Goal: Transaction & Acquisition: Purchase product/service

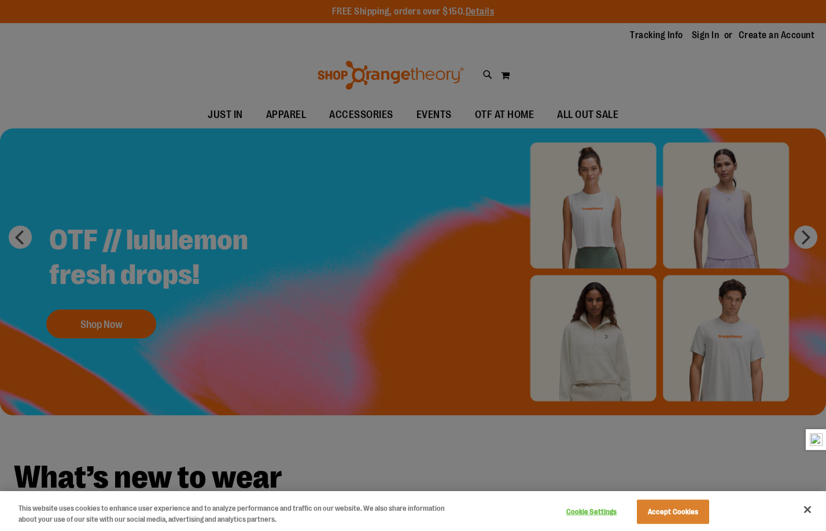
click at [779, 86] on div at bounding box center [413, 265] width 826 height 531
click at [804, 507] on button "Close" at bounding box center [807, 509] width 25 height 25
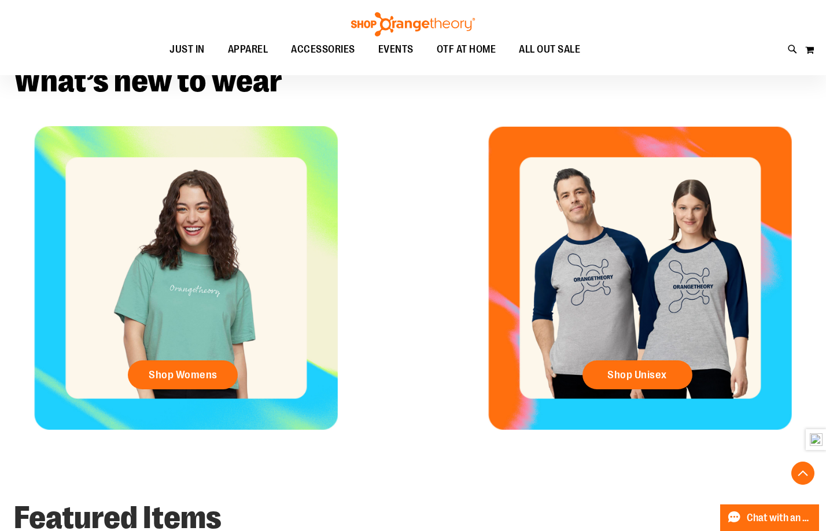
scroll to position [404, 0]
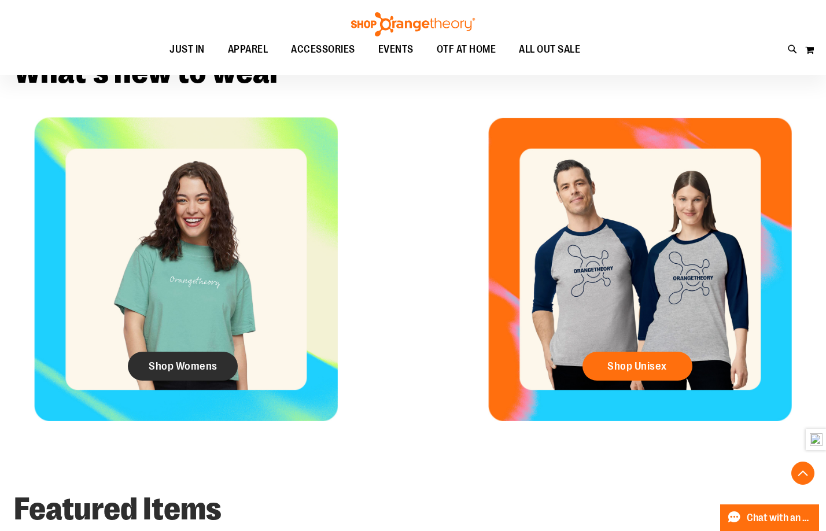
click at [215, 372] on span "Shop Womens" at bounding box center [183, 366] width 69 height 13
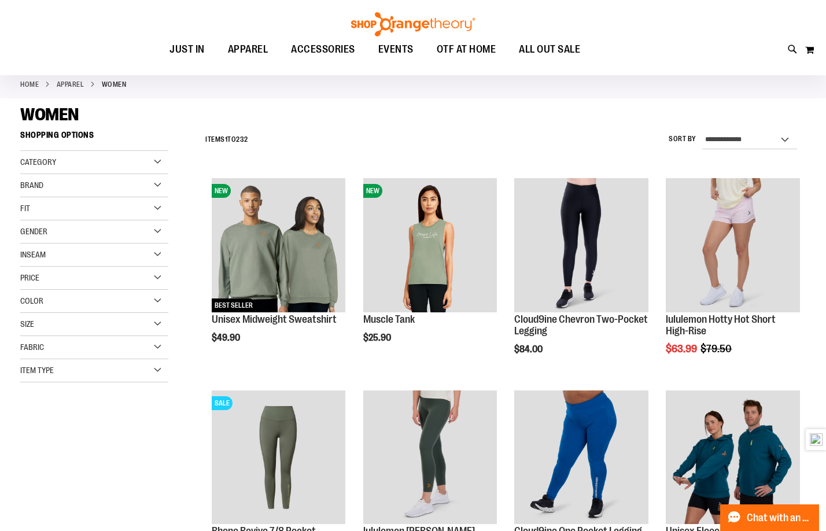
scroll to position [115, 0]
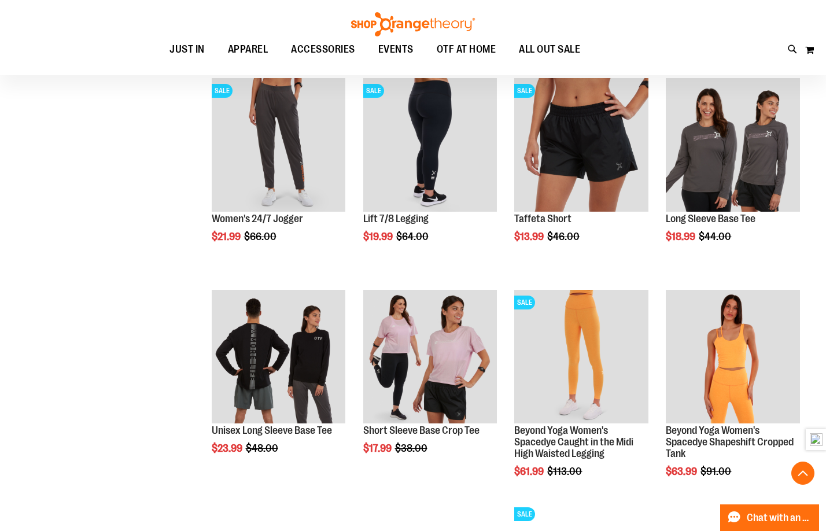
scroll to position [809, 0]
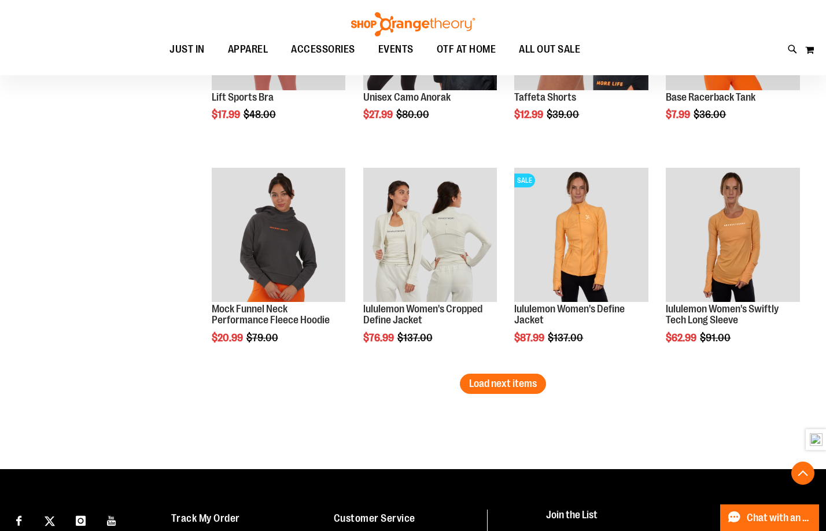
scroll to position [1792, 0]
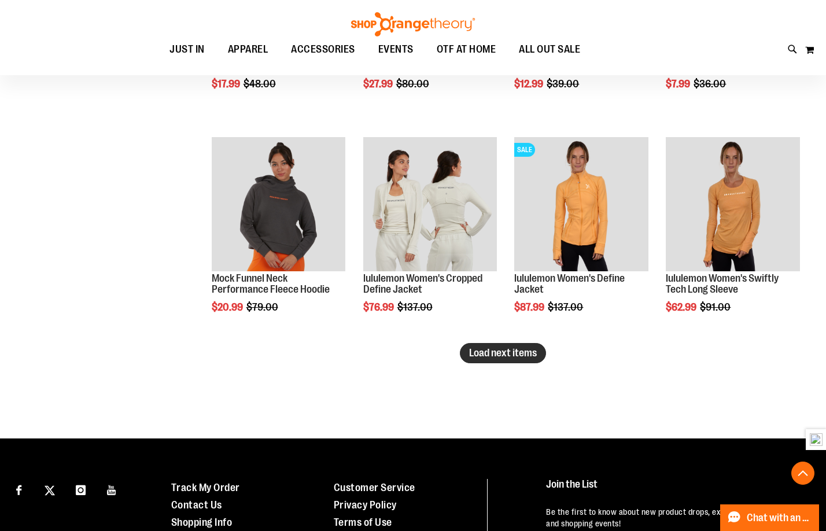
click at [529, 348] on span "Load next items" at bounding box center [503, 353] width 68 height 12
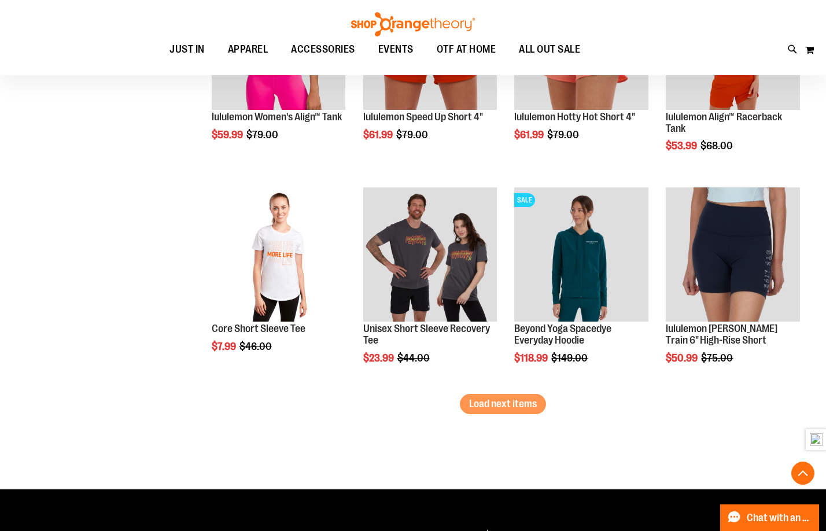
scroll to position [2429, 0]
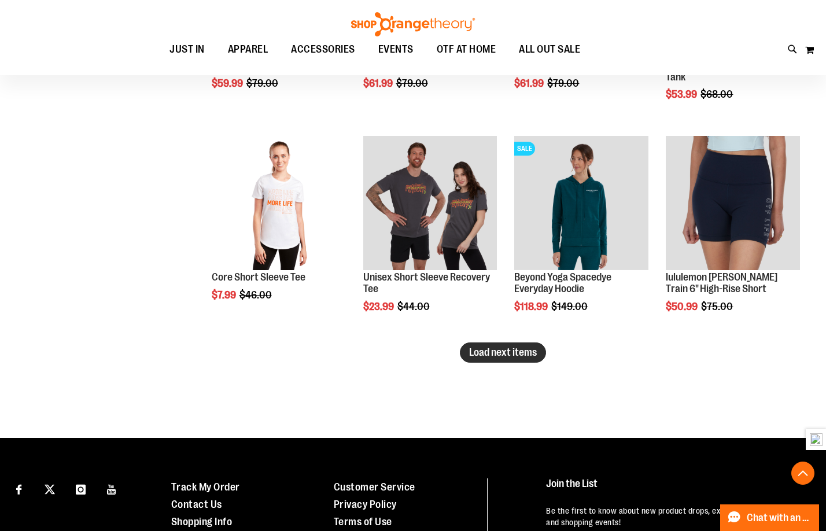
click at [525, 359] on button "Load next items" at bounding box center [503, 352] width 86 height 20
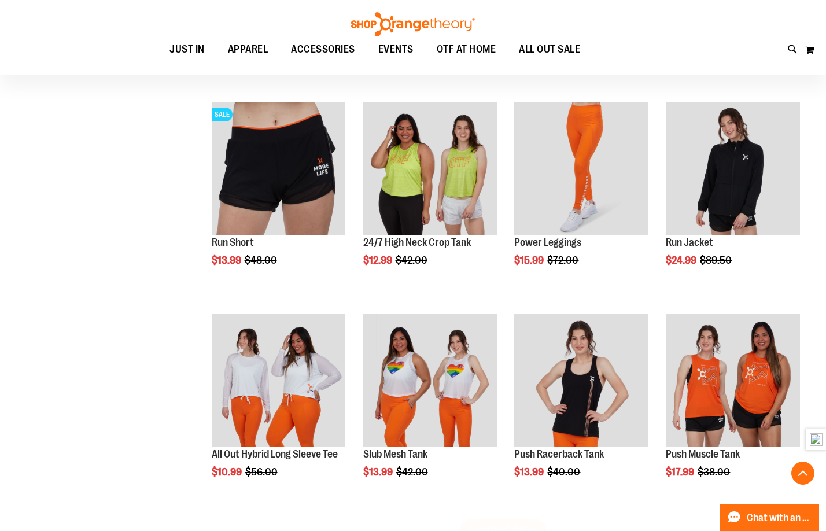
scroll to position [2949, 0]
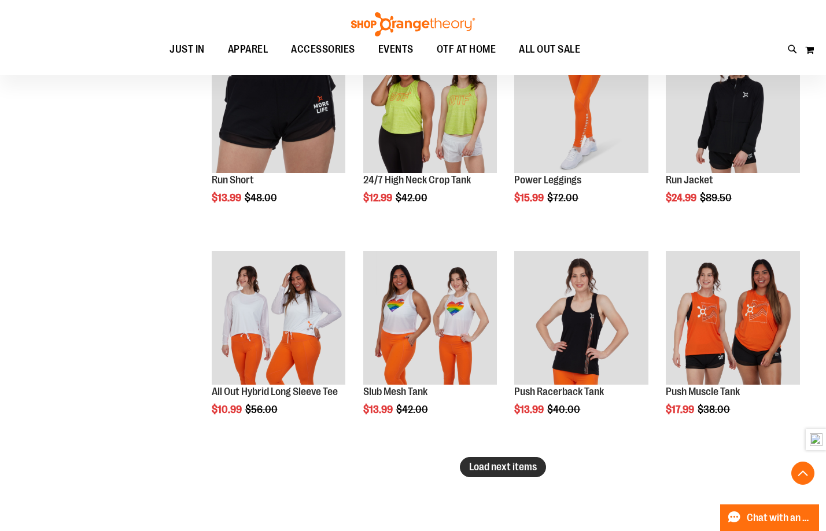
click at [525, 471] on span "Load next items" at bounding box center [503, 467] width 68 height 12
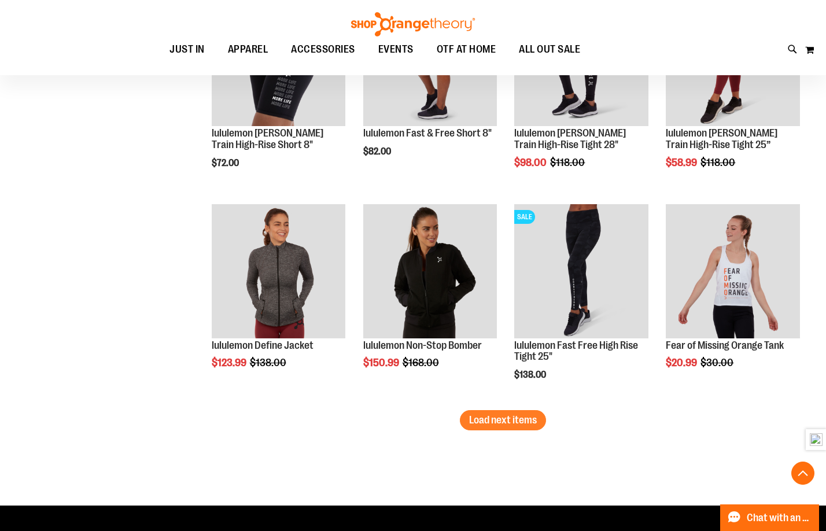
scroll to position [3643, 0]
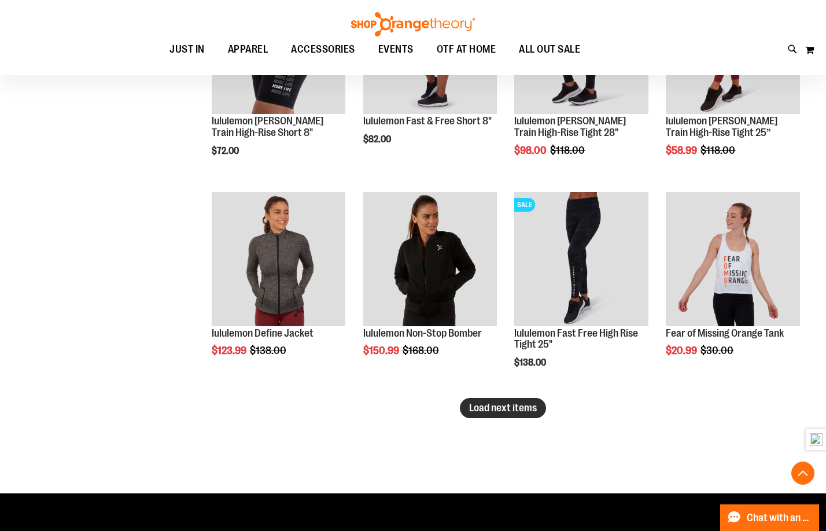
click at [524, 401] on button "Load next items" at bounding box center [503, 408] width 86 height 20
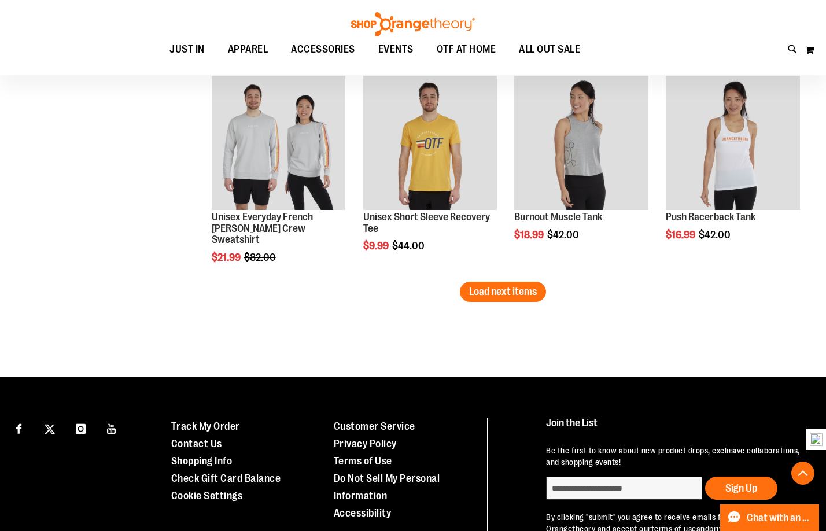
scroll to position [4395, 0]
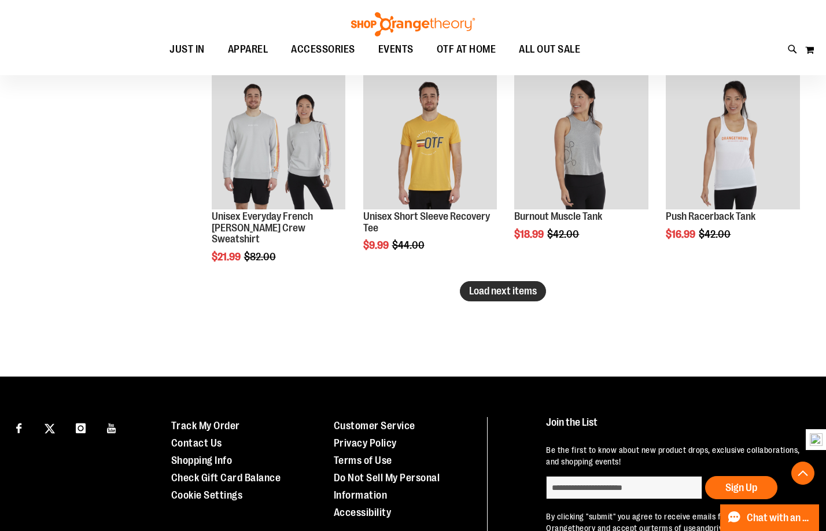
click at [499, 282] on button "Load next items" at bounding box center [503, 291] width 86 height 20
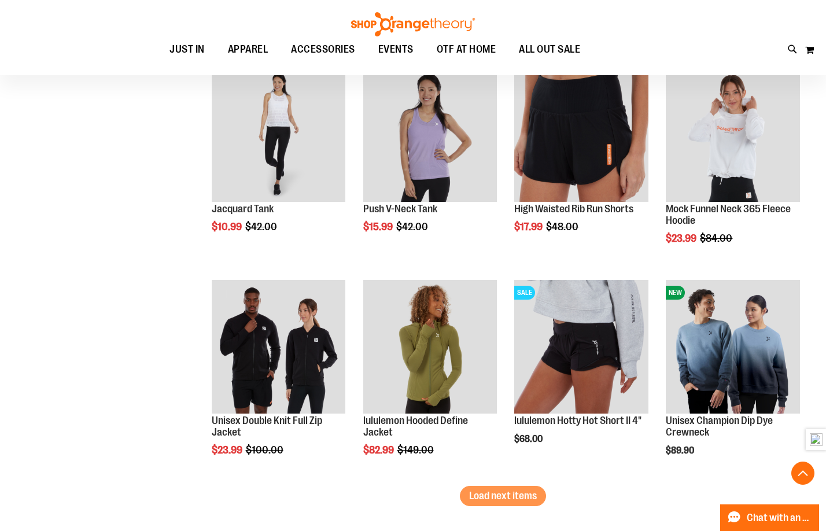
scroll to position [4858, 0]
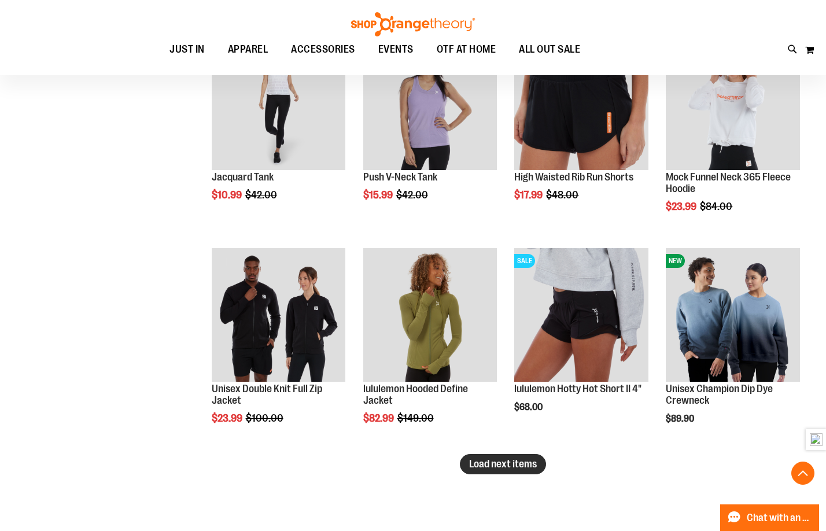
click at [492, 462] on span "Load next items" at bounding box center [503, 464] width 68 height 12
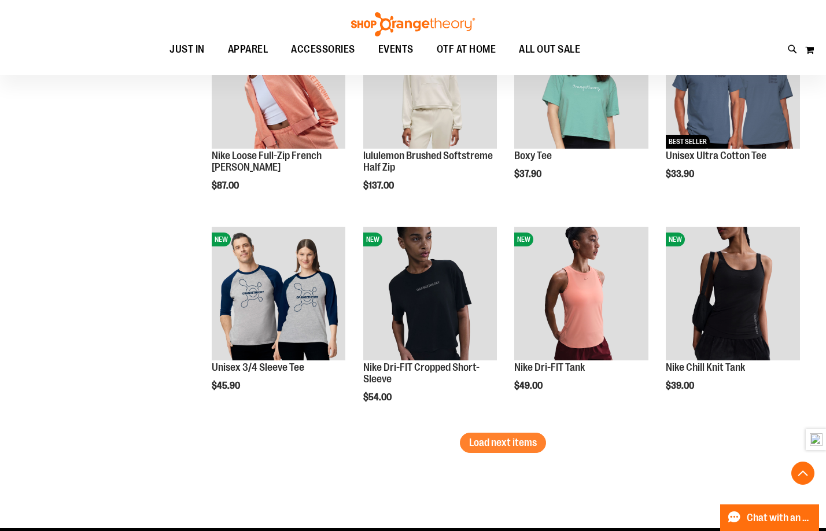
scroll to position [5552, 0]
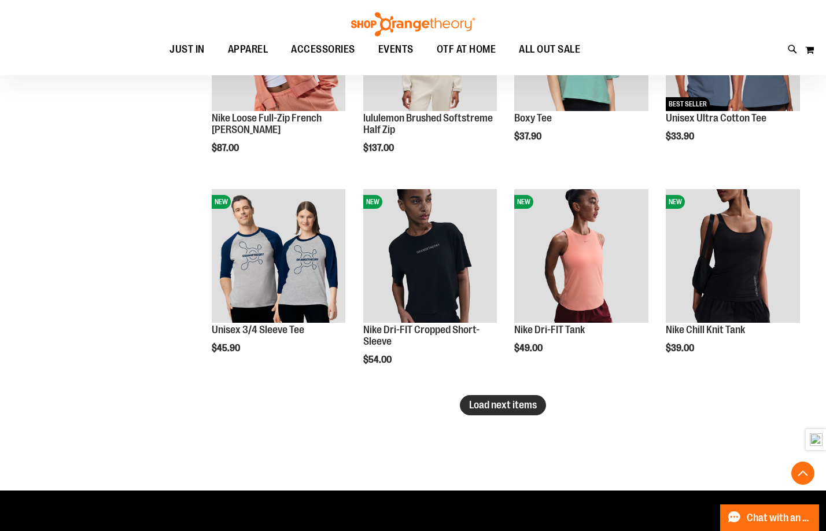
click at [524, 406] on span "Load next items" at bounding box center [503, 405] width 68 height 12
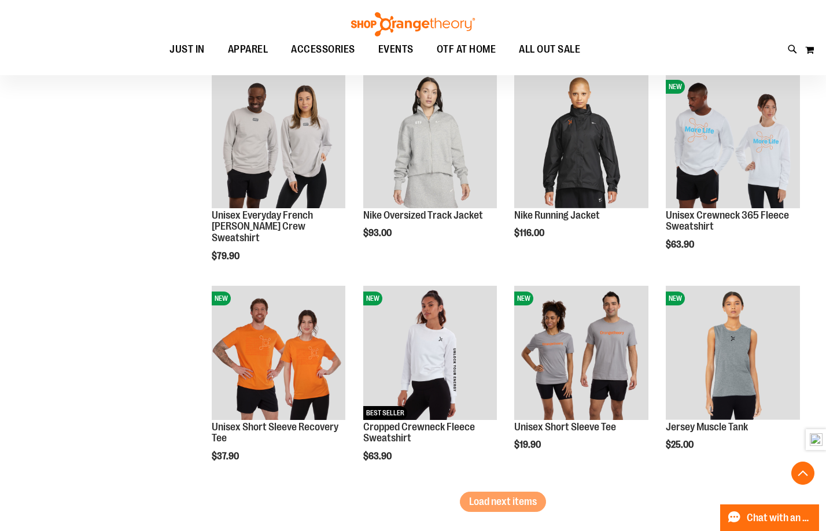
scroll to position [6188, 0]
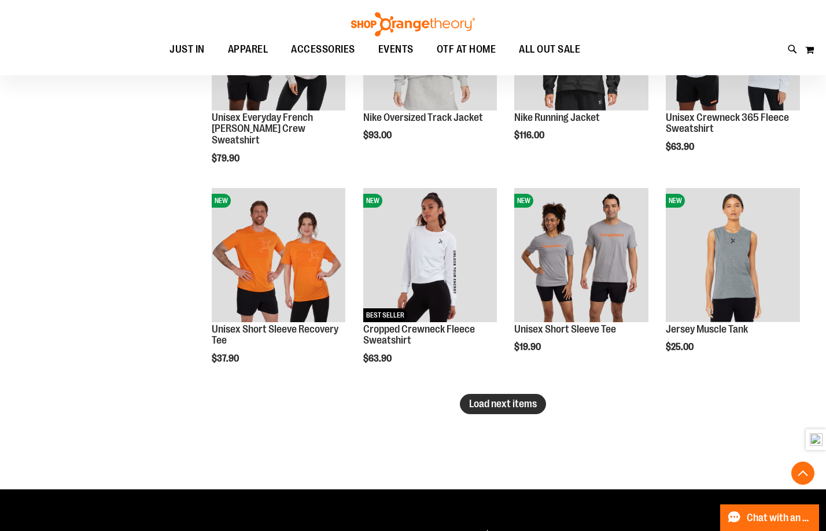
click at [496, 404] on span "Load next items" at bounding box center [503, 404] width 68 height 12
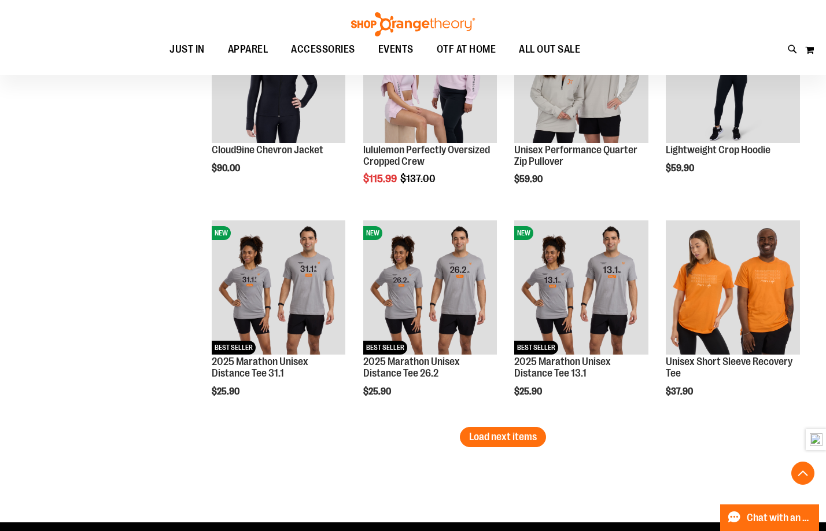
scroll to position [6825, 0]
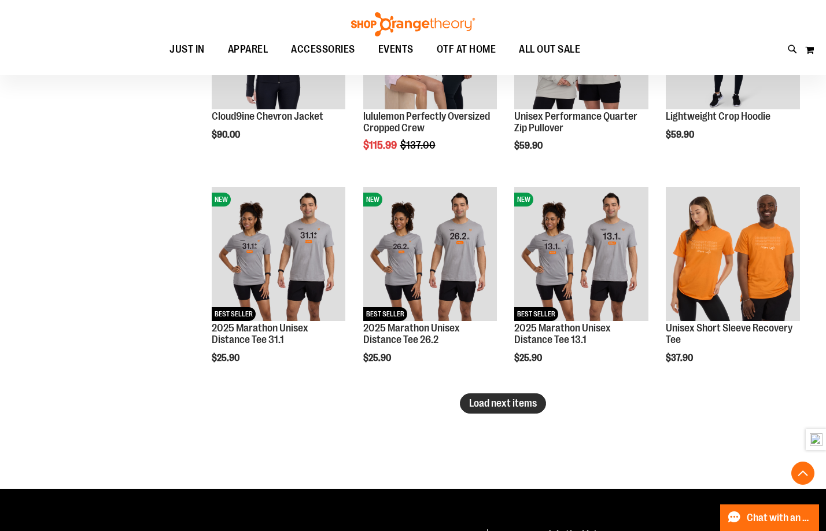
click at [515, 403] on span "Load next items" at bounding box center [503, 403] width 68 height 12
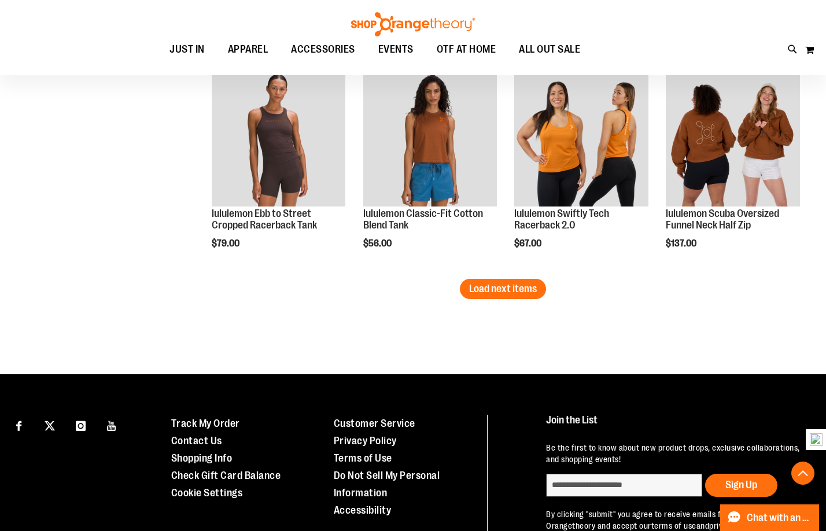
scroll to position [7577, 0]
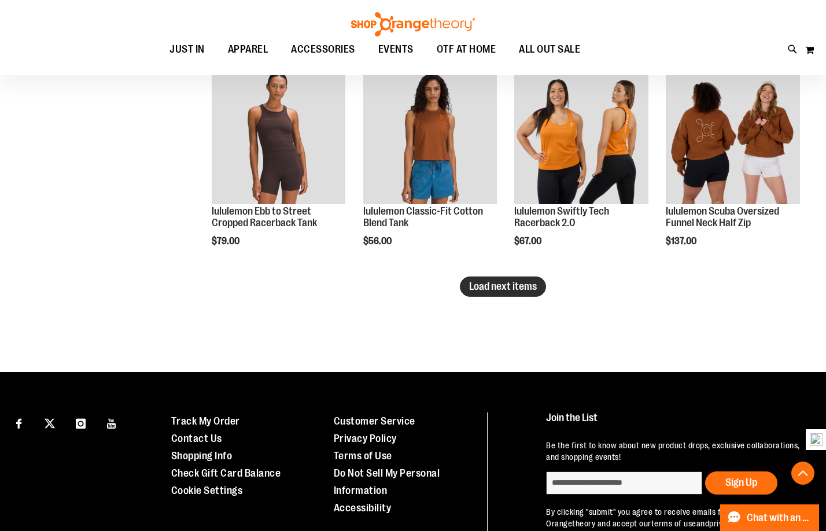
click at [496, 286] on span "Load next items" at bounding box center [503, 287] width 68 height 12
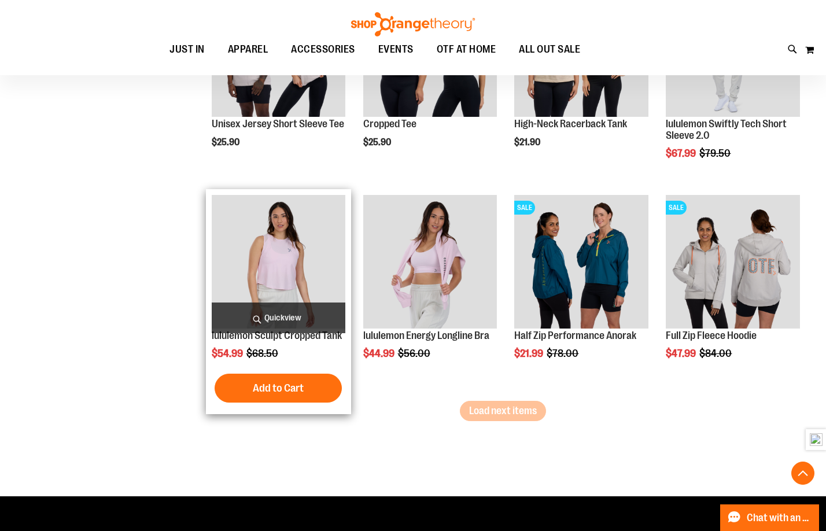
scroll to position [8097, 0]
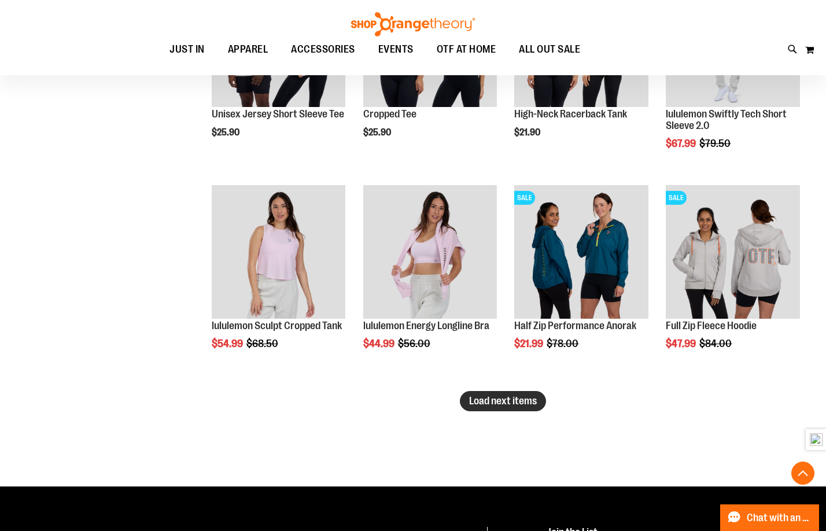
click at [495, 396] on span "Load next items" at bounding box center [503, 401] width 68 height 12
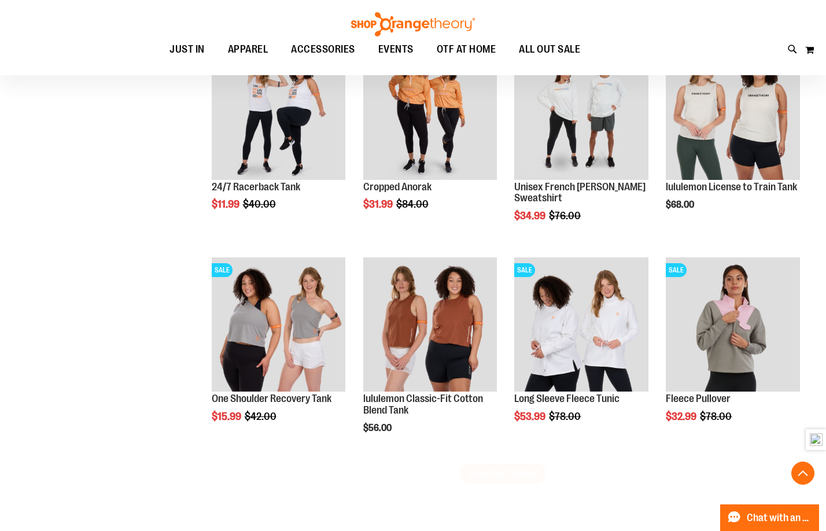
scroll to position [8676, 0]
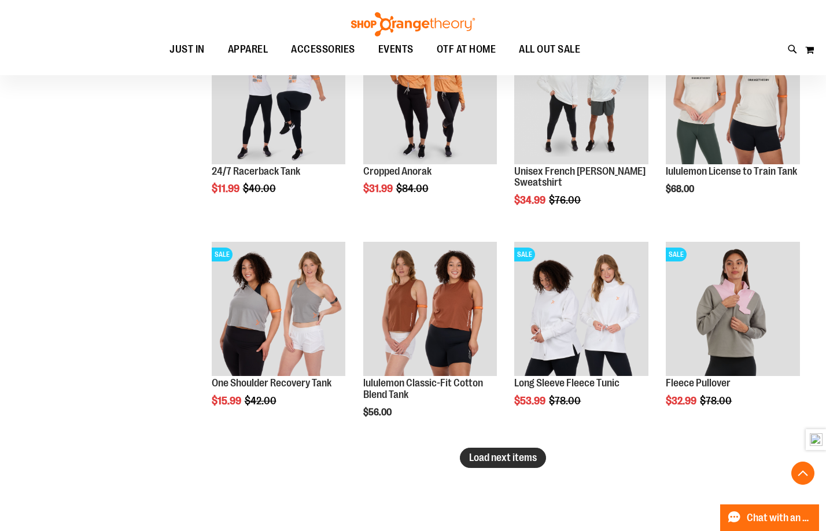
click at [496, 460] on span "Load next items" at bounding box center [503, 458] width 68 height 12
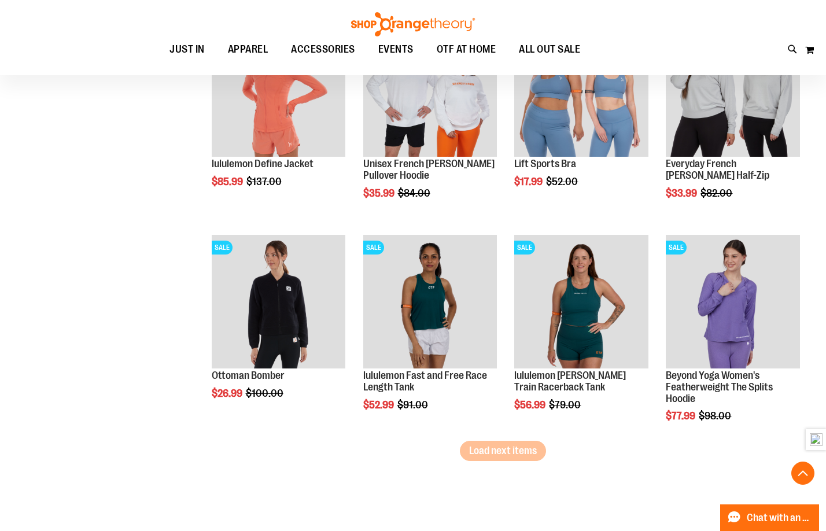
scroll to position [9370, 0]
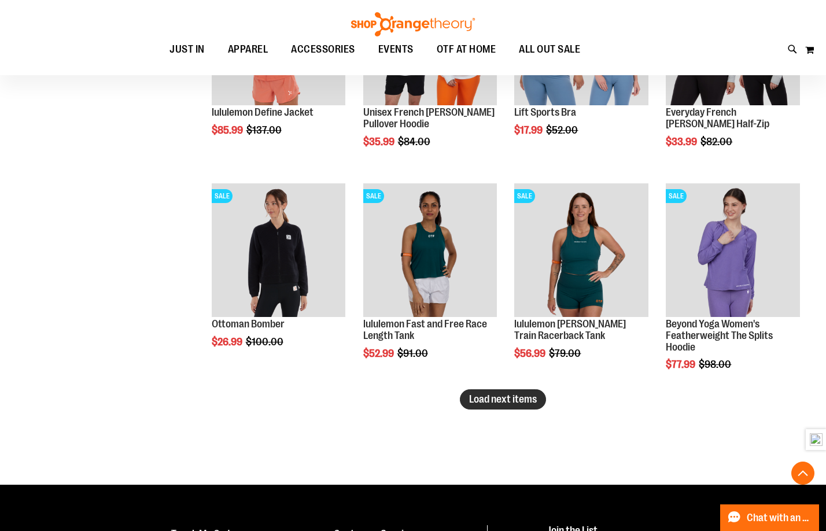
click at [496, 409] on button "Load next items" at bounding box center [503, 399] width 86 height 20
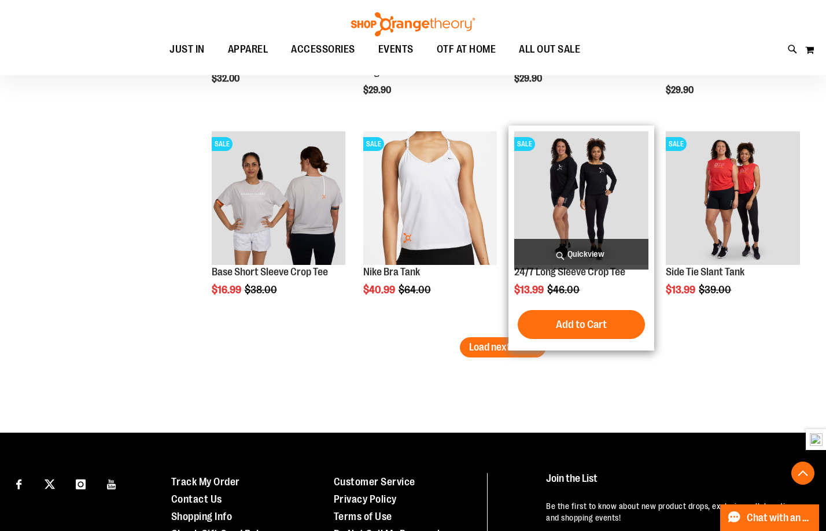
scroll to position [10064, 0]
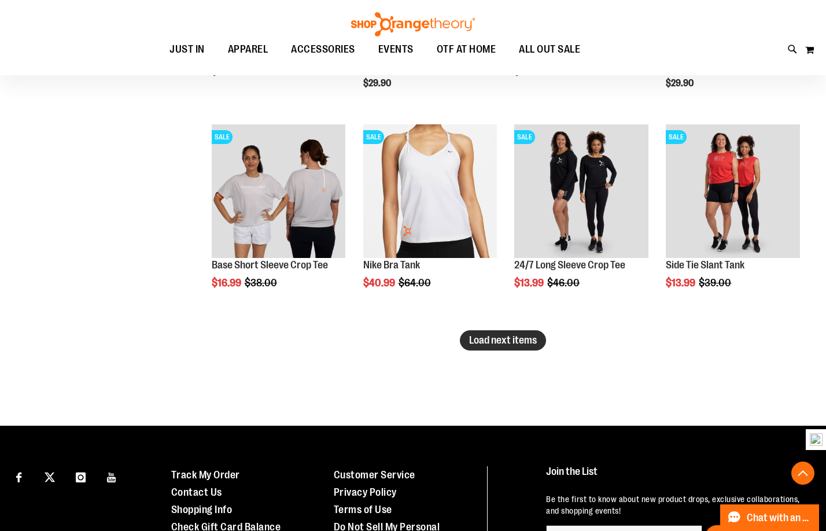
click at [503, 343] on span "Load next items" at bounding box center [503, 340] width 68 height 12
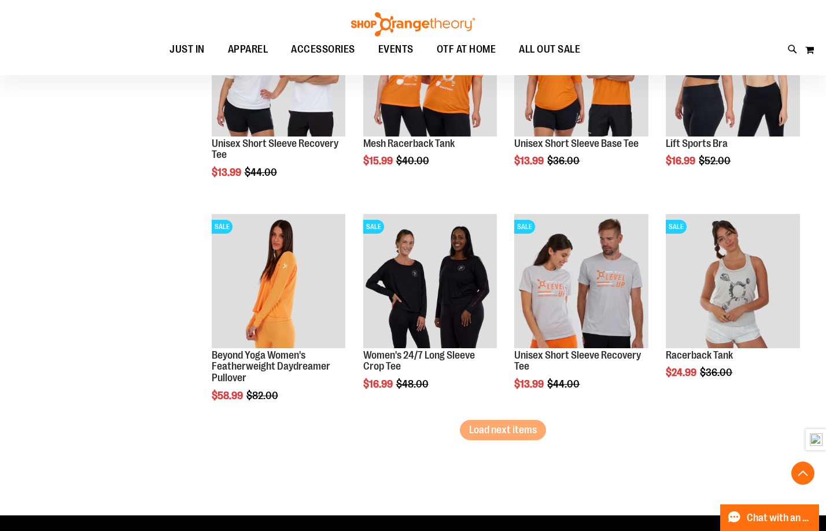
scroll to position [10700, 0]
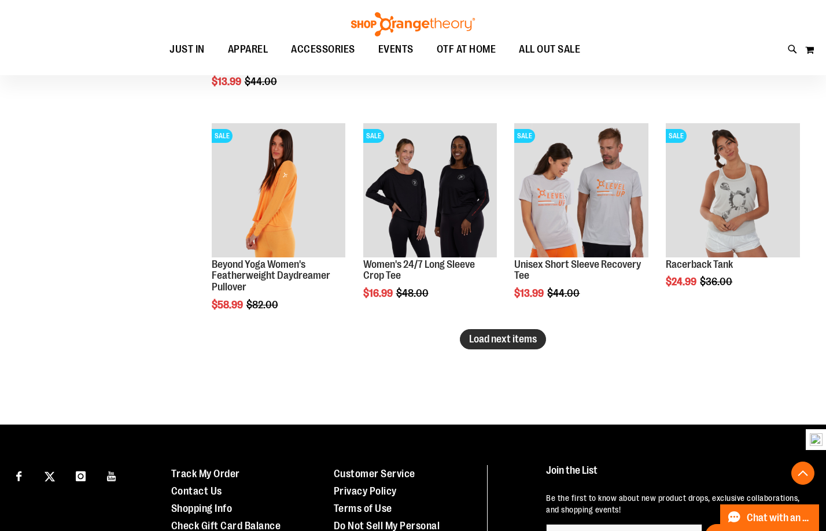
click at [506, 335] on span "Load next items" at bounding box center [503, 339] width 68 height 12
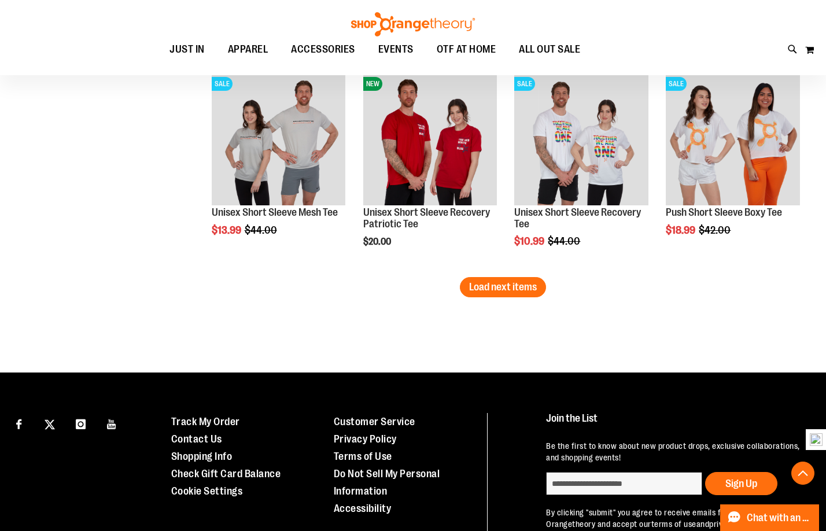
scroll to position [11394, 0]
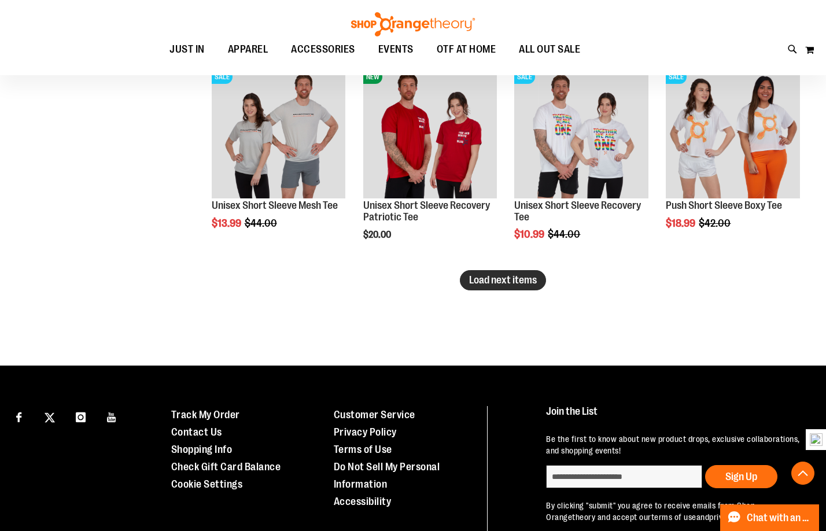
click at [501, 286] on span "Load next items" at bounding box center [503, 280] width 68 height 12
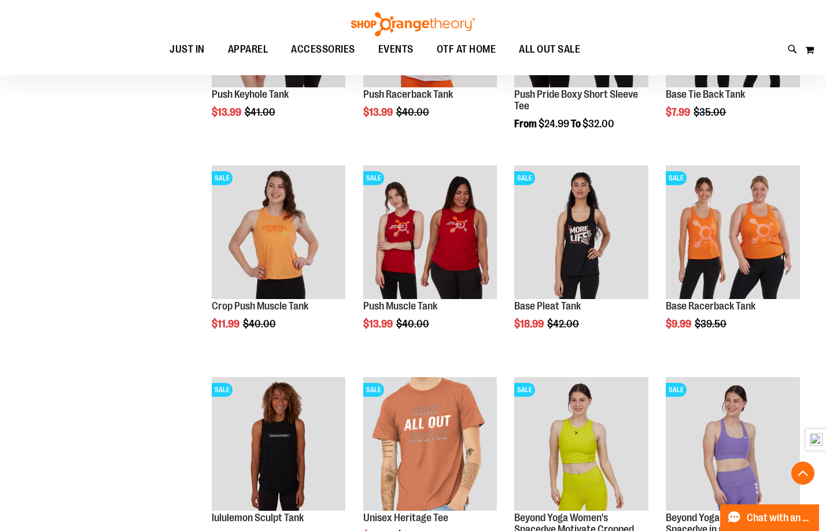
scroll to position [11857, 0]
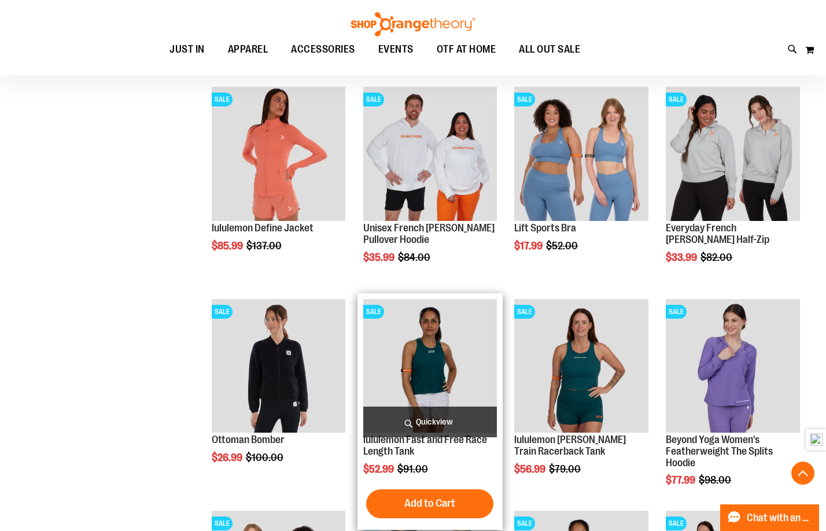
scroll to position [8791, 0]
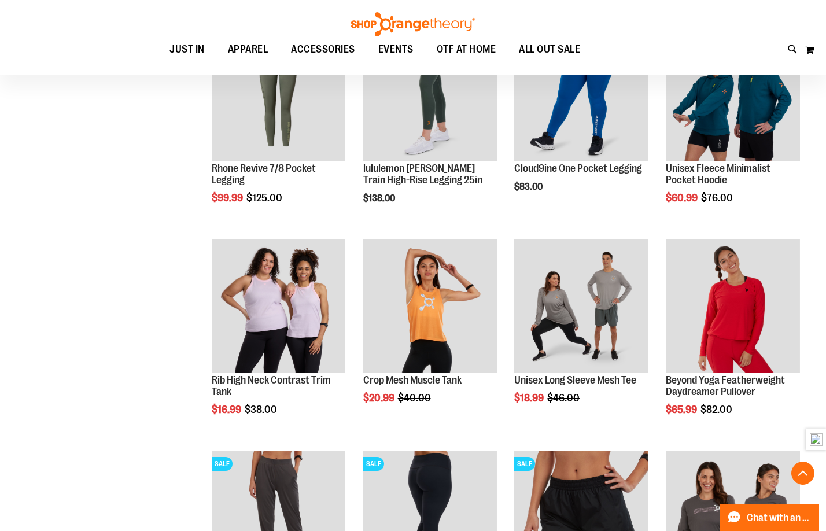
scroll to position [363, 0]
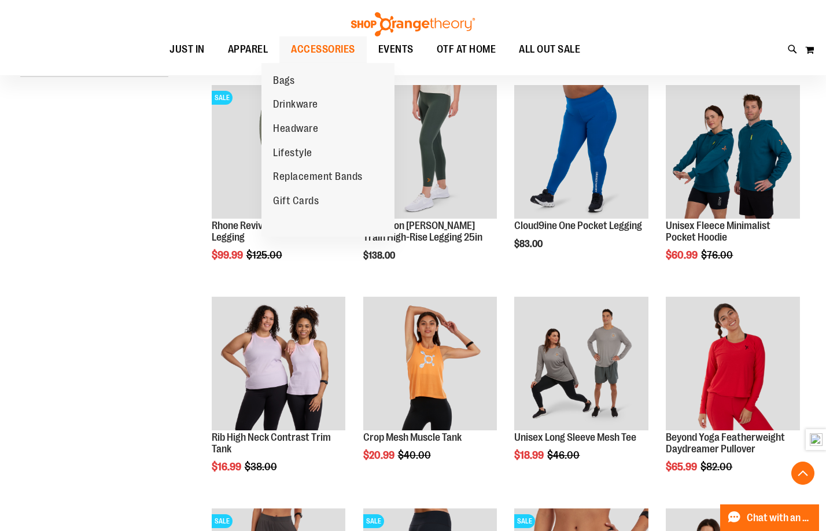
click at [310, 51] on span "ACCESSORIES" at bounding box center [323, 49] width 64 height 26
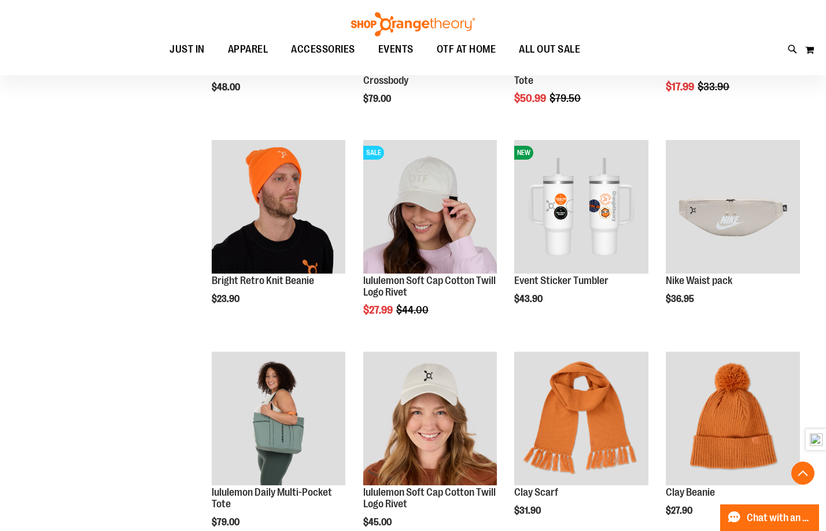
scroll to position [751, 0]
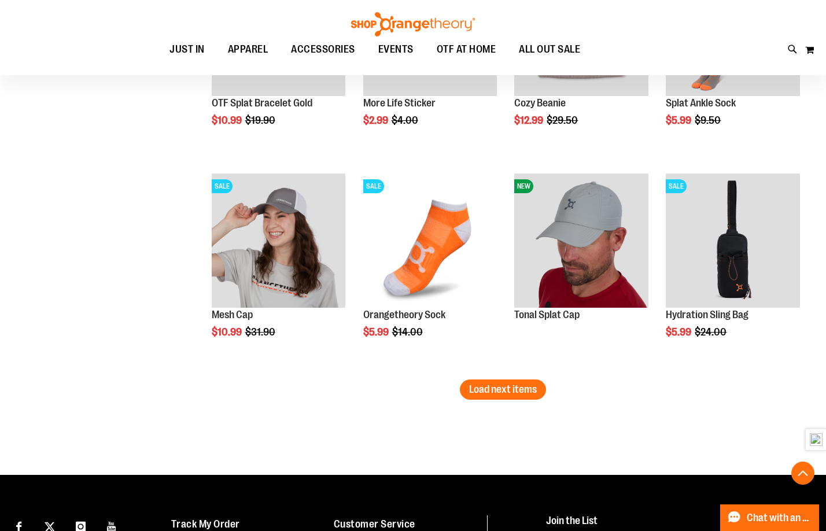
scroll to position [1792, 0]
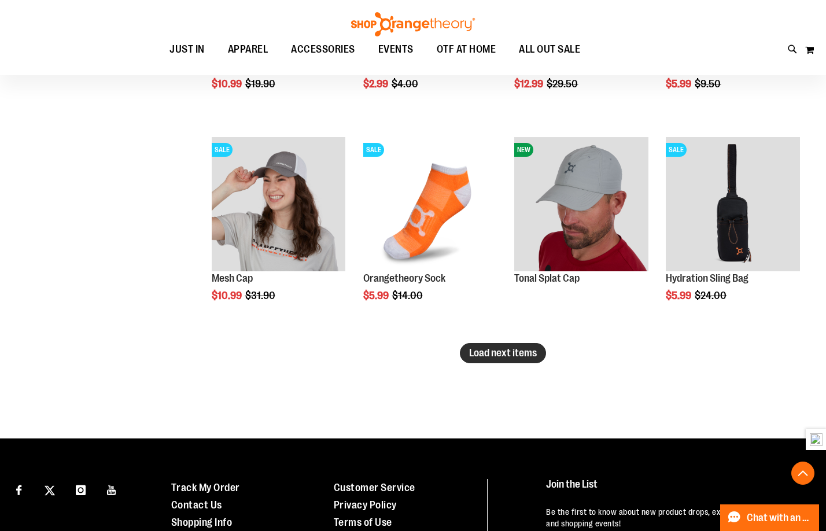
click at [501, 362] on button "Load next items" at bounding box center [503, 353] width 86 height 20
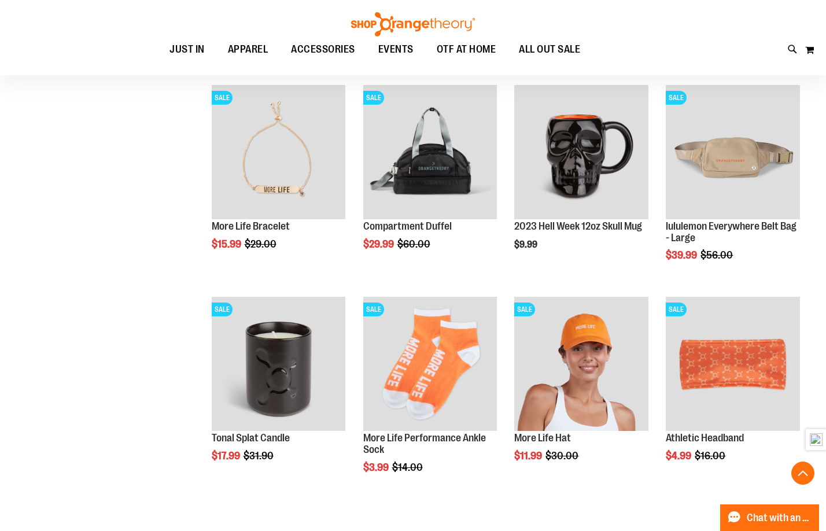
scroll to position [2313, 0]
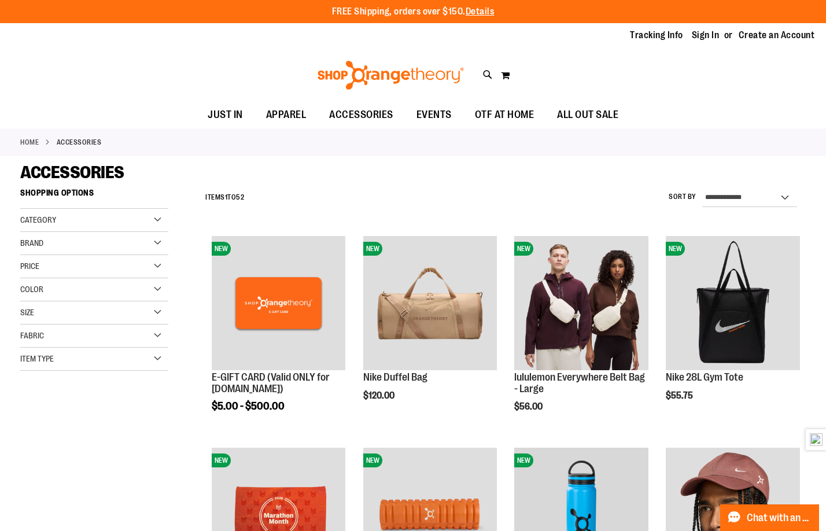
drag, startPoint x: 171, startPoint y: 321, endPoint x: 22, endPoint y: 554, distance: 276.8
click at [22, 530] on html "Skip to Content The store will not work correctly when cookies are disabled. FR…" at bounding box center [413, 265] width 826 height 531
click at [159, 83] on div "Toggle Nav Search Popular Suggestions Advanced Search" at bounding box center [413, 75] width 826 height 53
